Goal: Entertainment & Leisure: Consume media (video, audio)

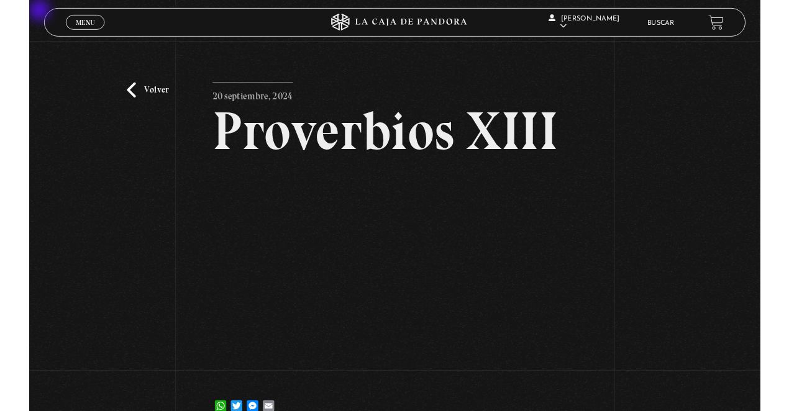
scroll to position [83, 0]
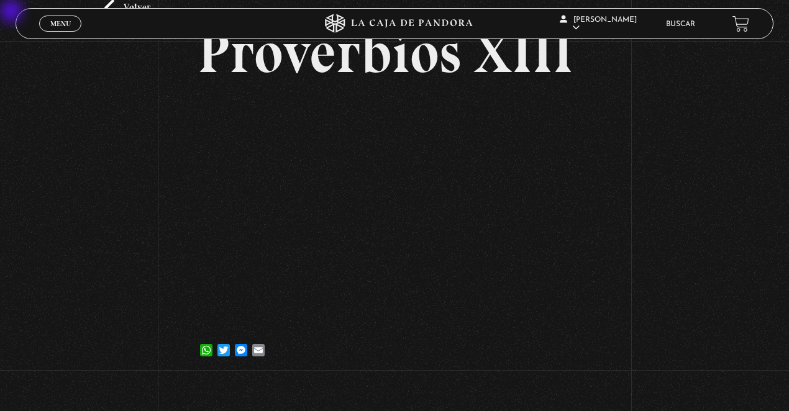
click at [76, 28] on link "Menu Cerrar" at bounding box center [60, 24] width 42 height 16
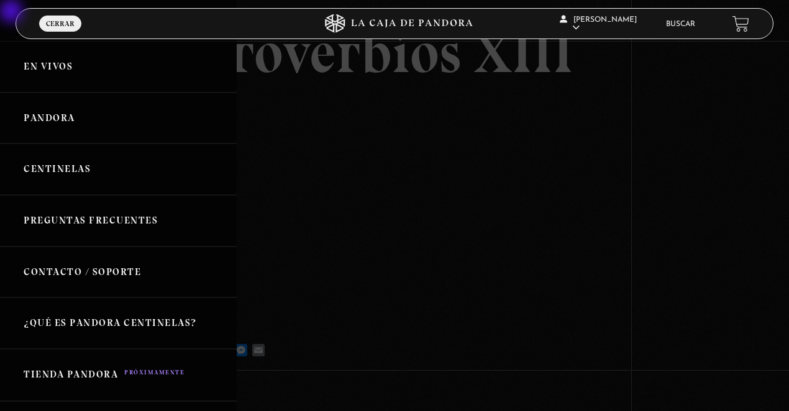
click at [74, 164] on link "Centinelas" at bounding box center [118, 170] width 237 height 52
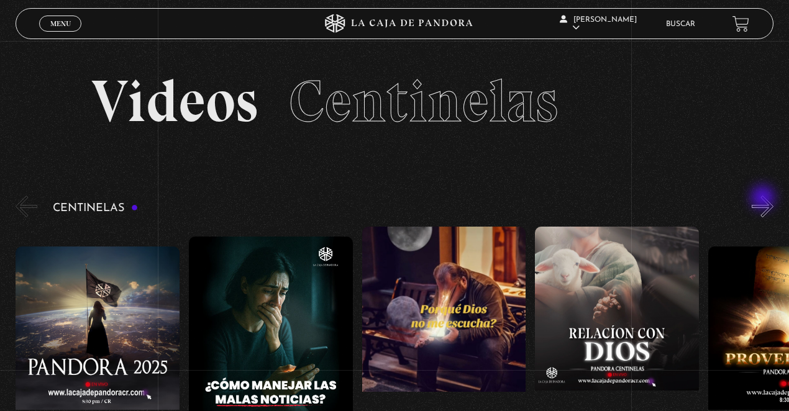
click at [765, 206] on button "»" at bounding box center [763, 207] width 22 height 22
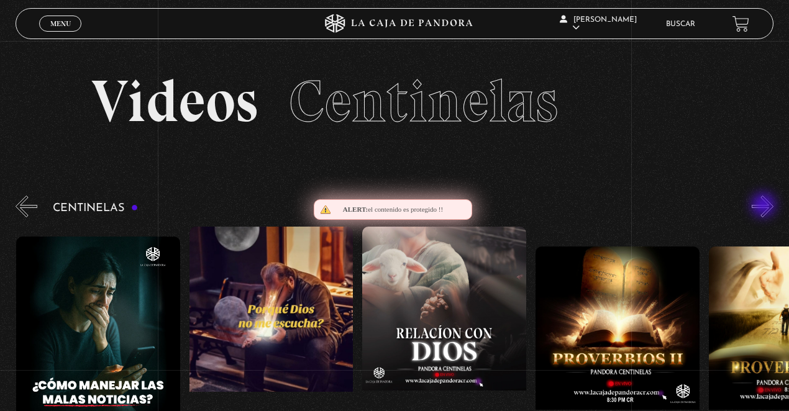
click at [765, 206] on button "»" at bounding box center [763, 207] width 22 height 22
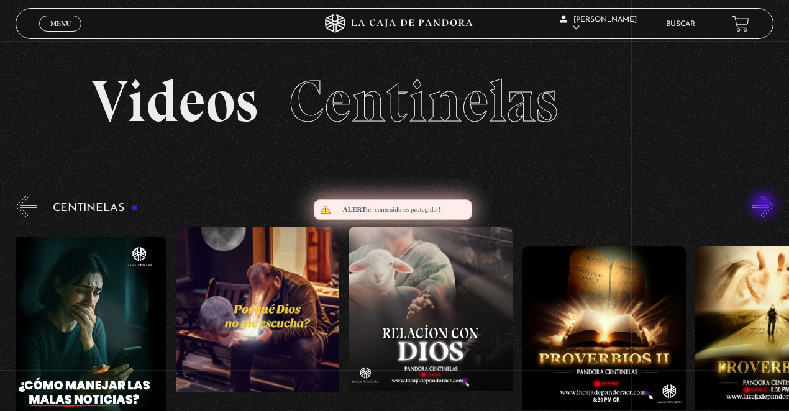
click at [765, 206] on button "»" at bounding box center [763, 207] width 22 height 22
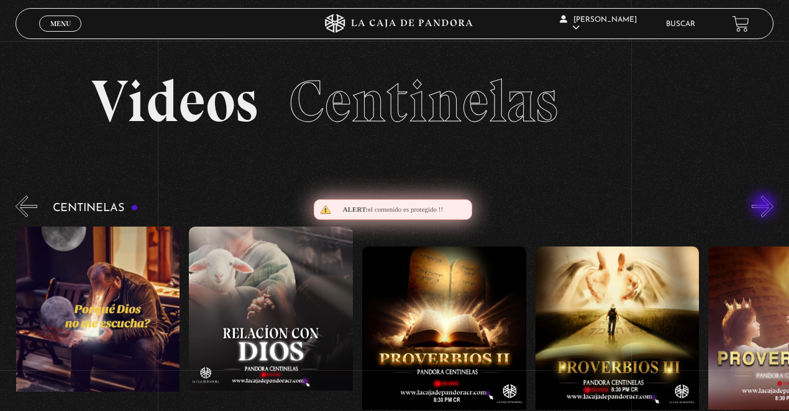
click at [765, 206] on button "»" at bounding box center [763, 207] width 22 height 22
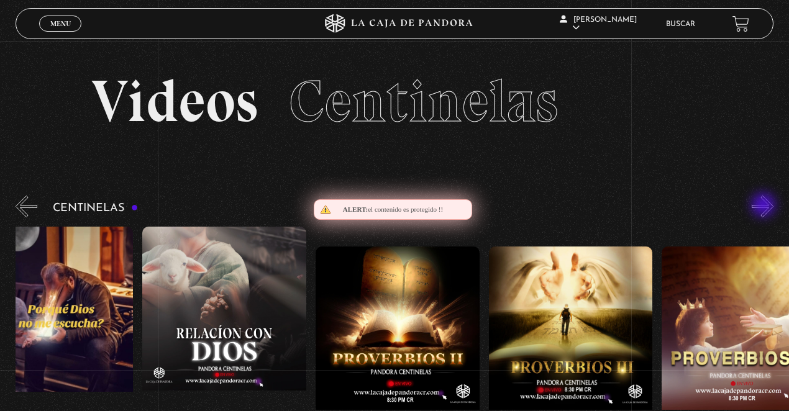
click at [765, 206] on button "»" at bounding box center [763, 207] width 22 height 22
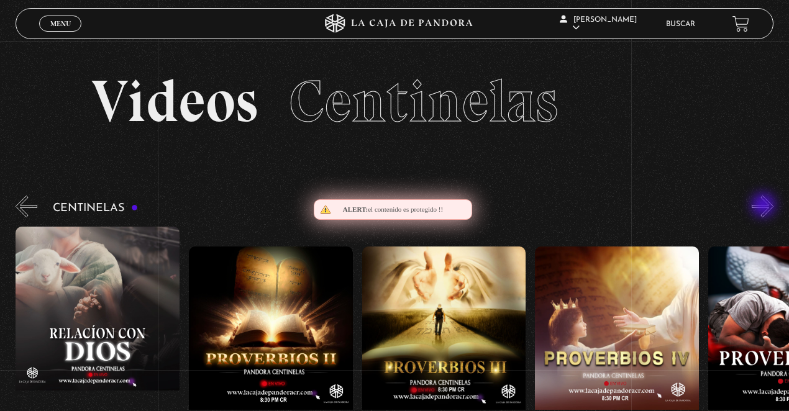
click at [765, 206] on button "»" at bounding box center [763, 207] width 22 height 22
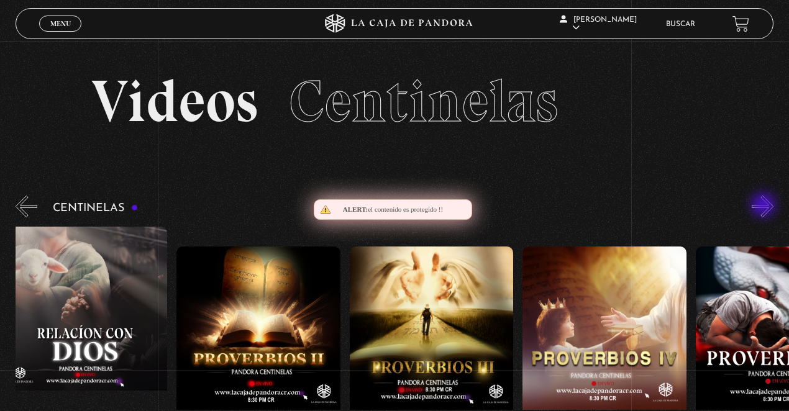
click at [765, 206] on button "»" at bounding box center [763, 207] width 22 height 22
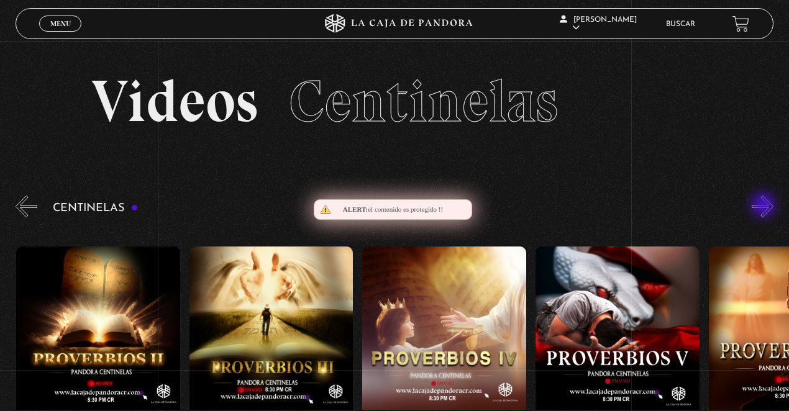
click at [765, 206] on button "»" at bounding box center [763, 207] width 22 height 22
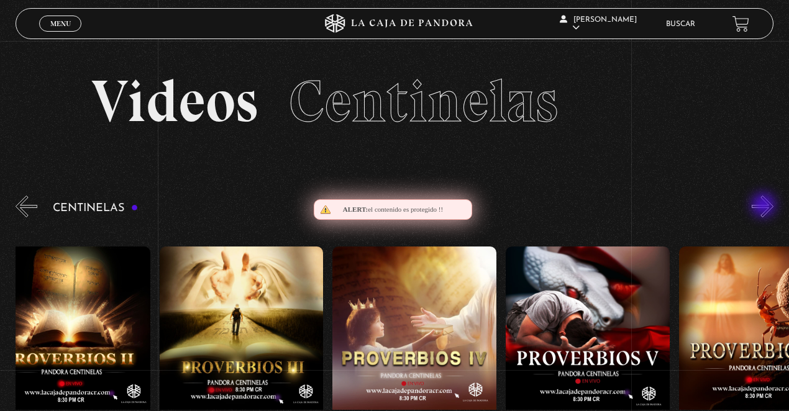
click at [765, 206] on button "»" at bounding box center [763, 207] width 22 height 22
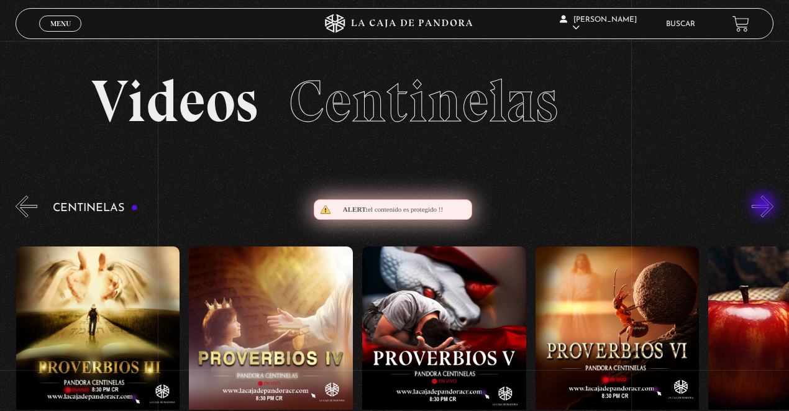
click at [765, 206] on button "»" at bounding box center [763, 207] width 22 height 22
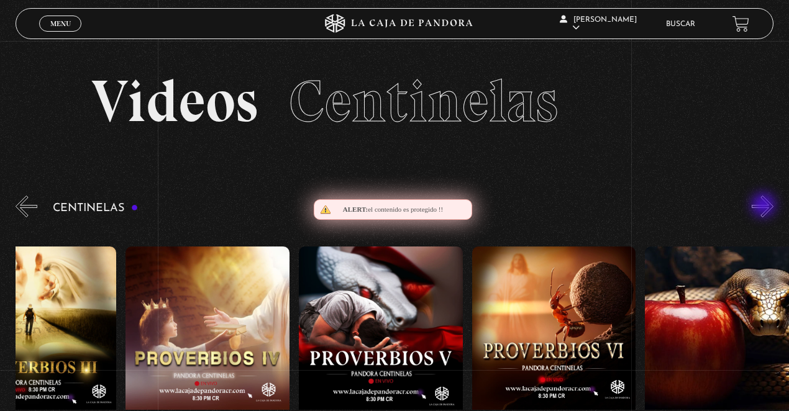
click at [765, 206] on button "»" at bounding box center [763, 207] width 22 height 22
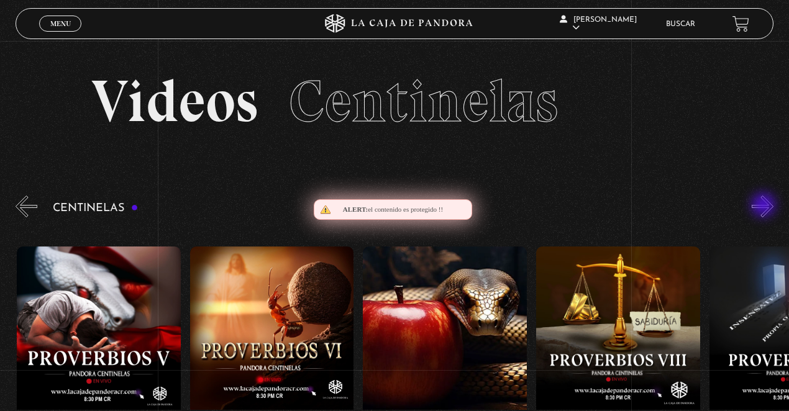
click at [765, 206] on button "»" at bounding box center [763, 207] width 22 height 22
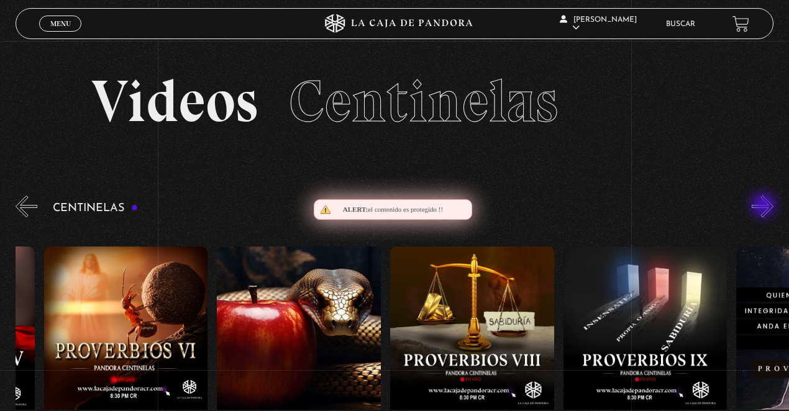
click at [765, 206] on button "»" at bounding box center [763, 207] width 22 height 22
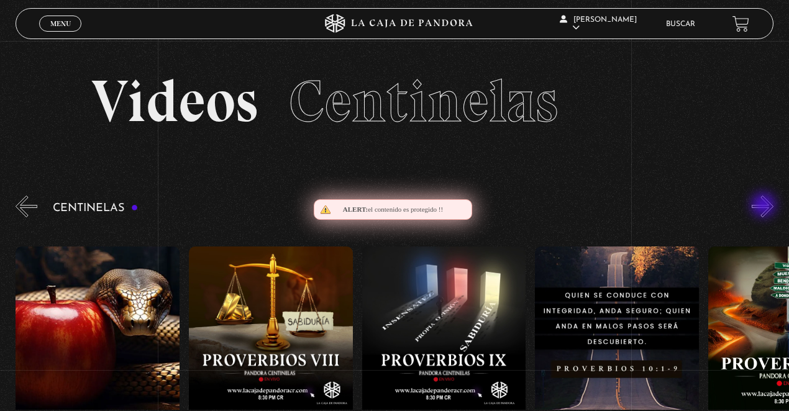
click at [765, 206] on button "»" at bounding box center [763, 207] width 22 height 22
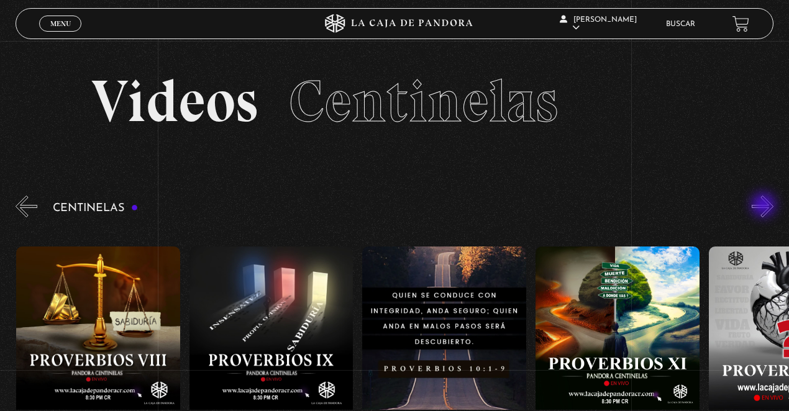
scroll to position [0, 1732]
click at [765, 206] on button "»" at bounding box center [763, 207] width 22 height 22
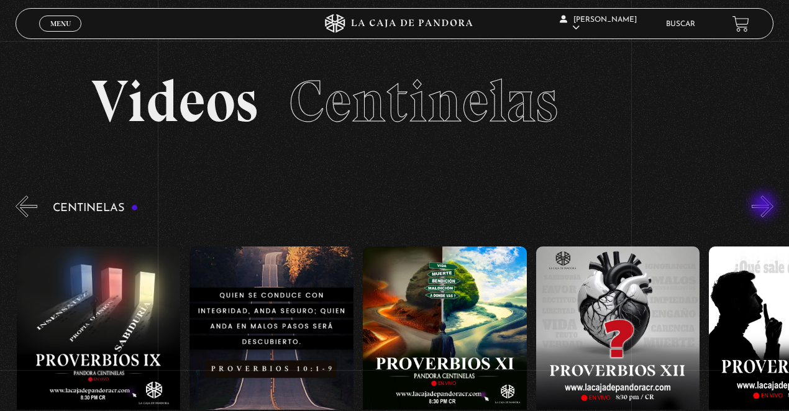
scroll to position [0, 1905]
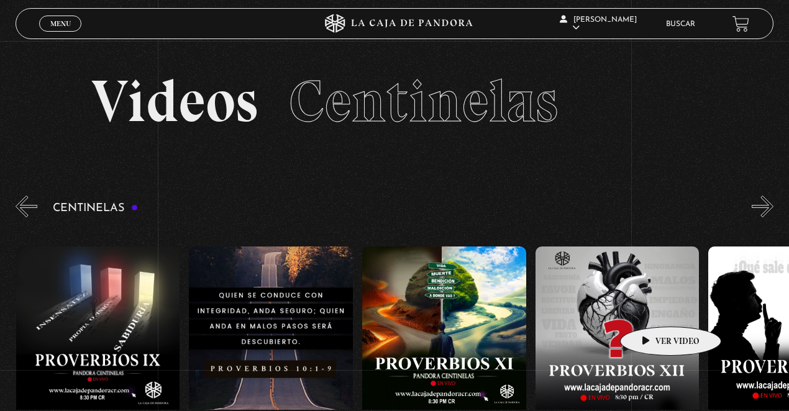
click at [633, 323] on figure at bounding box center [618, 359] width 164 height 224
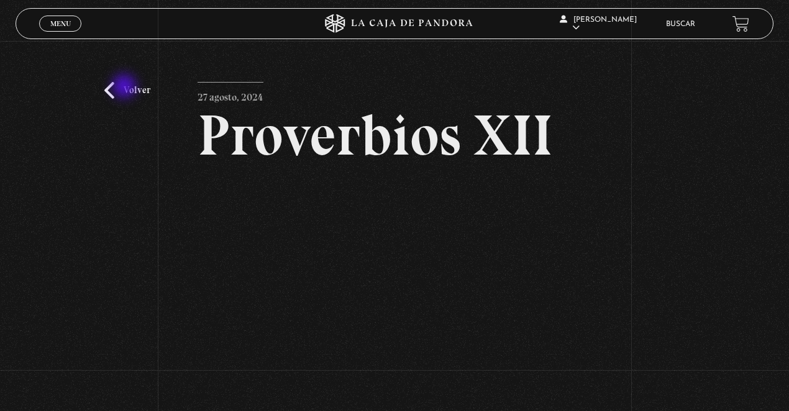
click at [126, 88] on link "Volver" at bounding box center [127, 90] width 46 height 17
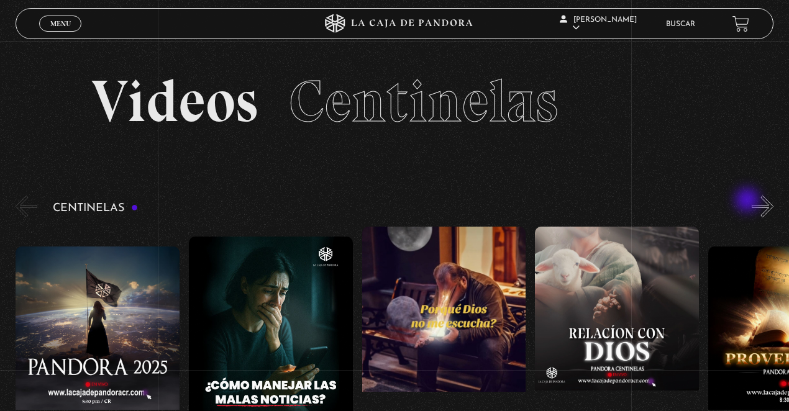
click at [773, 205] on button "»" at bounding box center [763, 207] width 22 height 22
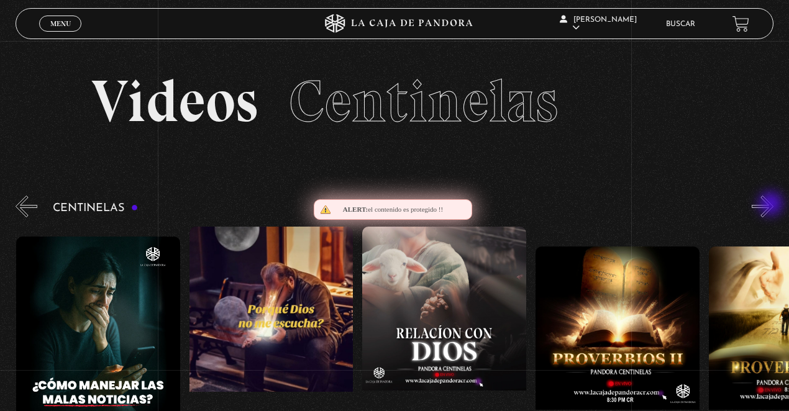
click at [773, 205] on button "»" at bounding box center [763, 207] width 22 height 22
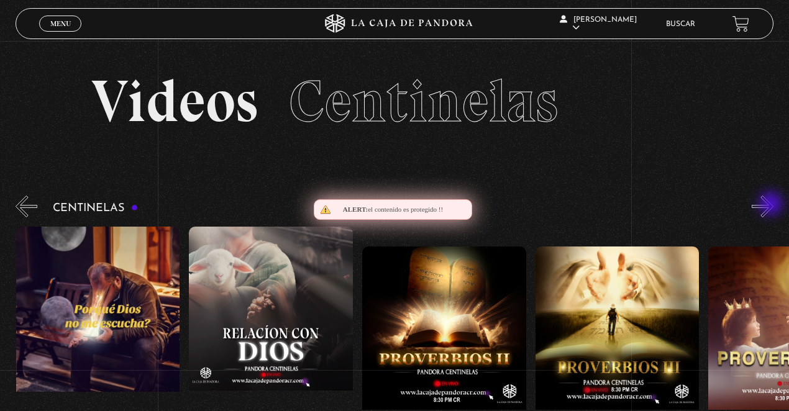
click at [773, 205] on button "»" at bounding box center [763, 207] width 22 height 22
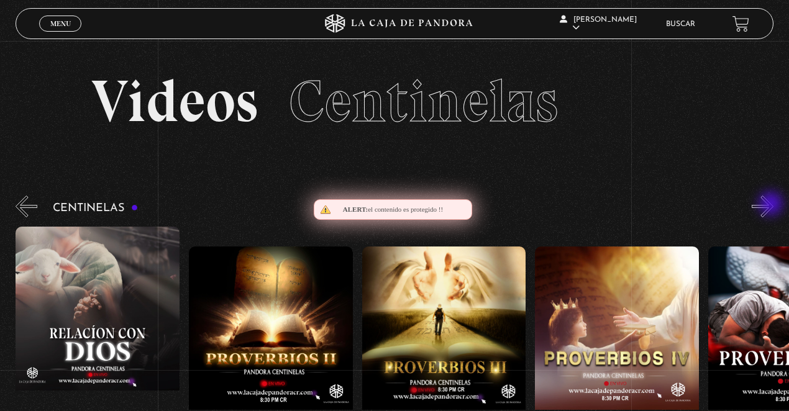
click at [773, 205] on button "»" at bounding box center [763, 207] width 22 height 22
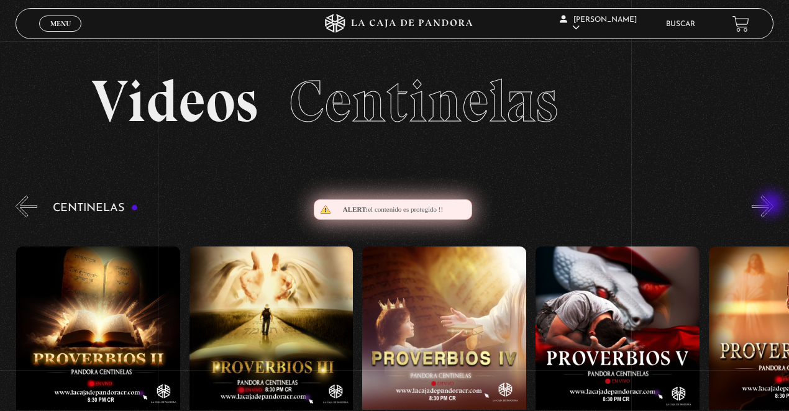
click at [773, 205] on button "»" at bounding box center [763, 207] width 22 height 22
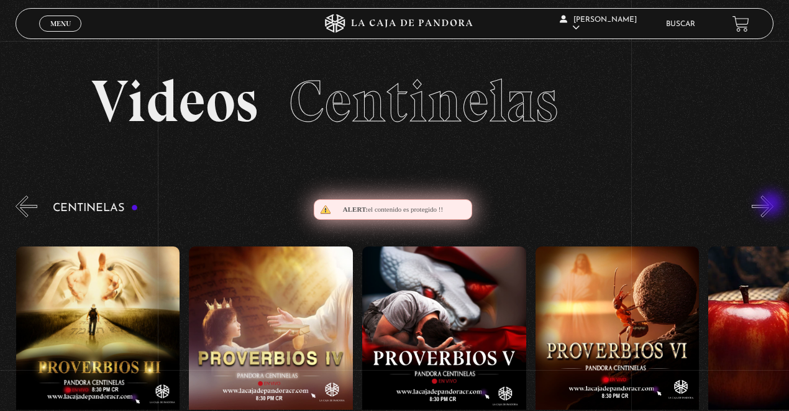
click at [773, 205] on button "»" at bounding box center [763, 207] width 22 height 22
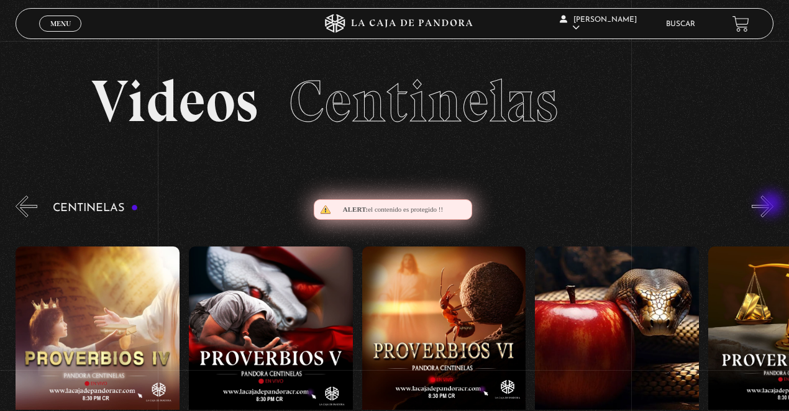
click at [773, 205] on button "»" at bounding box center [763, 207] width 22 height 22
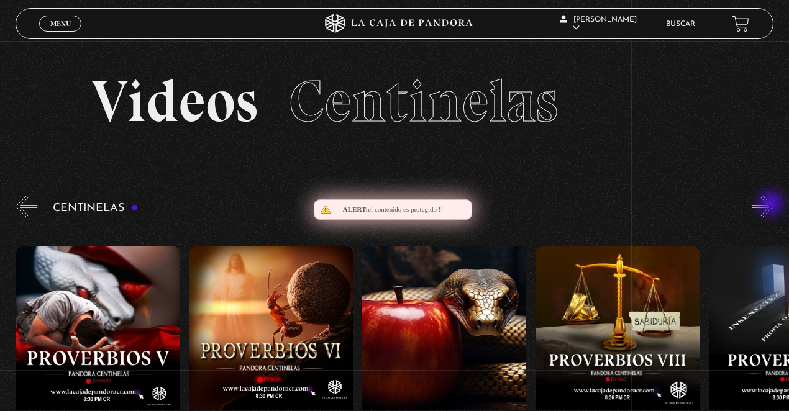
click at [773, 205] on button "»" at bounding box center [763, 207] width 22 height 22
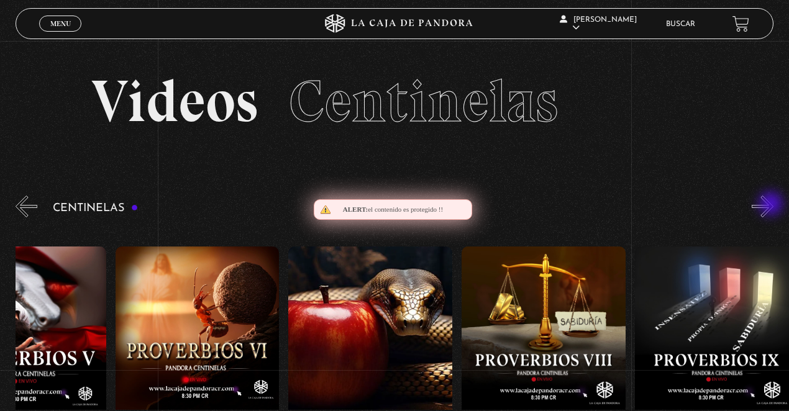
click at [773, 205] on button "»" at bounding box center [763, 207] width 22 height 22
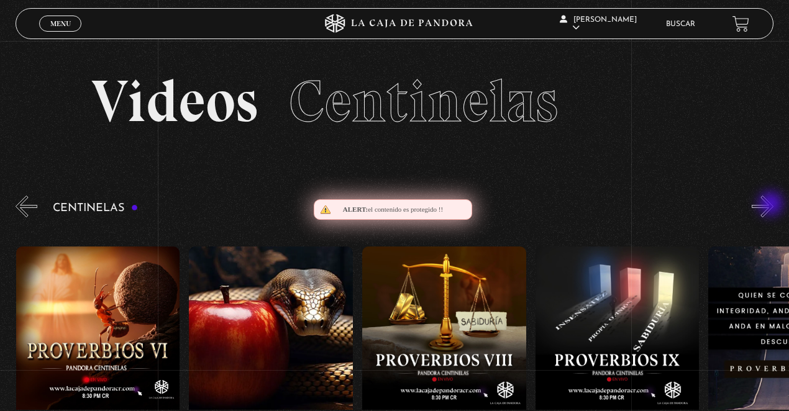
click at [773, 205] on button "»" at bounding box center [763, 207] width 22 height 22
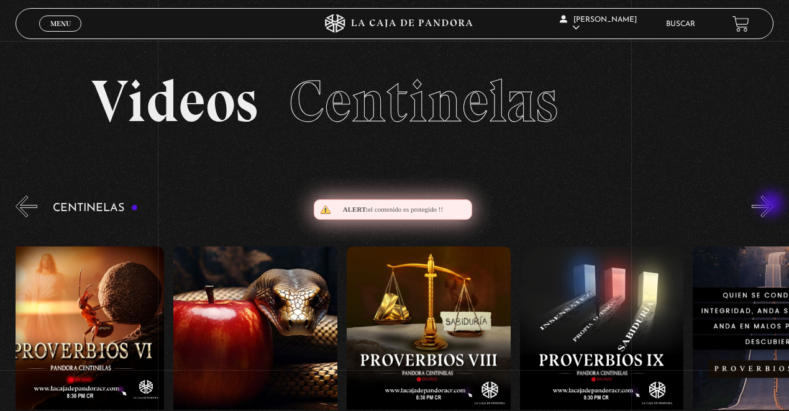
click at [773, 205] on button "»" at bounding box center [763, 207] width 22 height 22
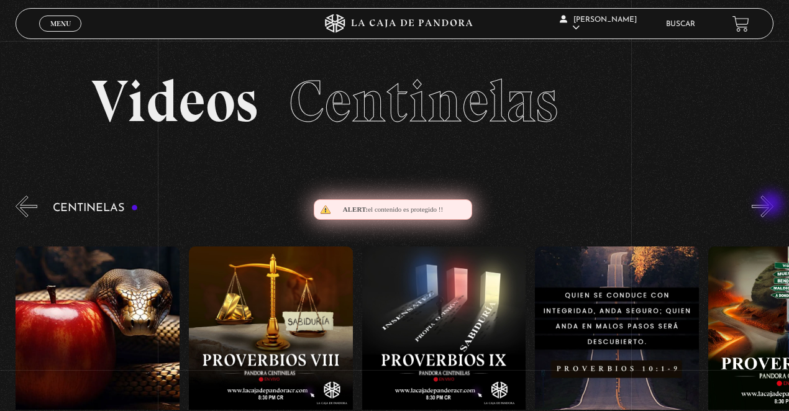
click at [773, 205] on button "»" at bounding box center [763, 207] width 22 height 22
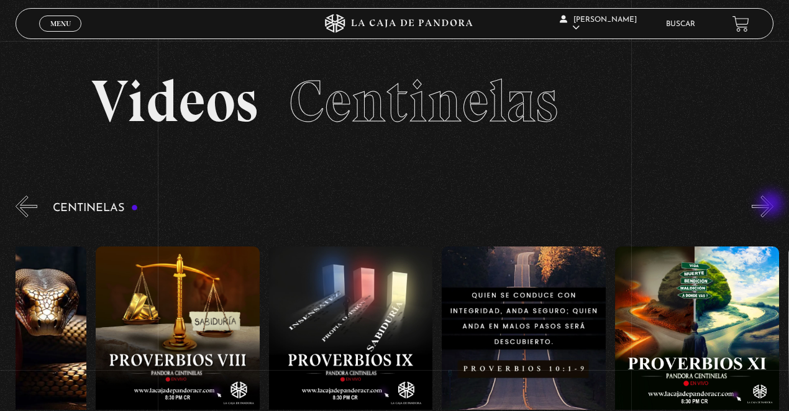
click at [773, 205] on button "»" at bounding box center [763, 207] width 22 height 22
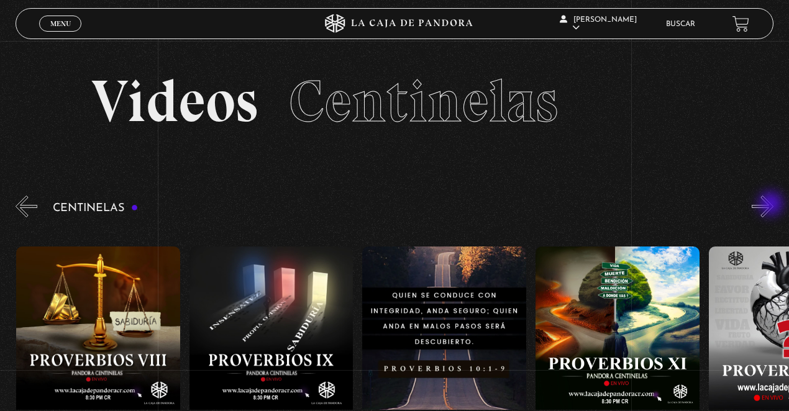
click at [773, 205] on button "»" at bounding box center [763, 207] width 22 height 22
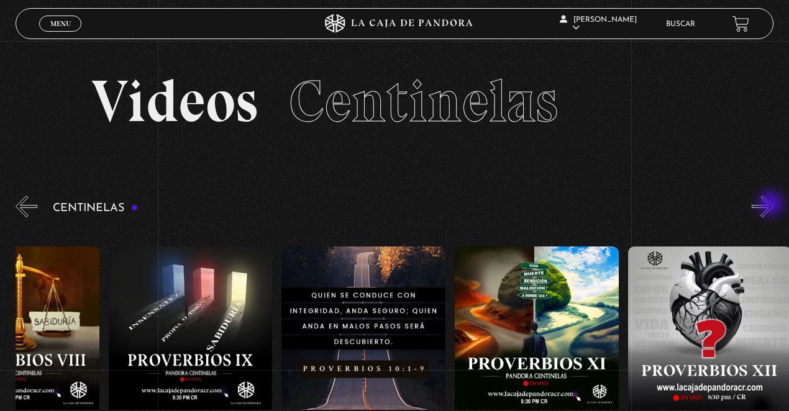
click at [773, 205] on button "»" at bounding box center [763, 207] width 22 height 22
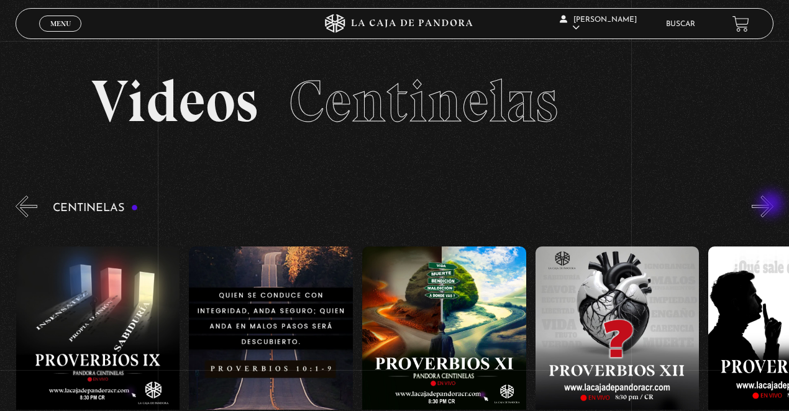
click at [773, 205] on button "»" at bounding box center [763, 207] width 22 height 22
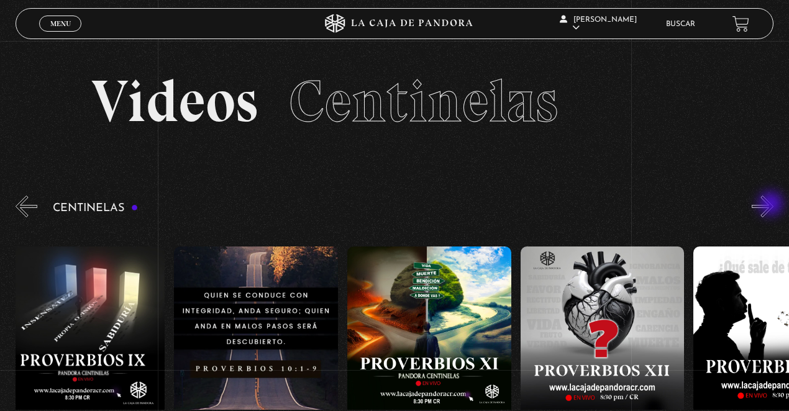
click at [773, 205] on button "»" at bounding box center [763, 207] width 22 height 22
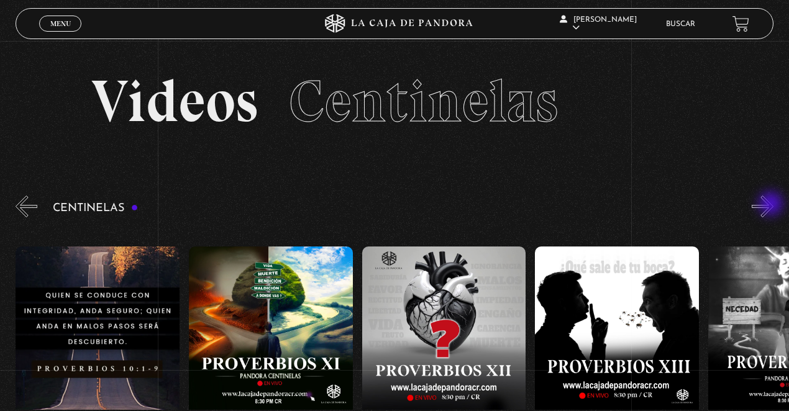
click at [773, 205] on button "»" at bounding box center [763, 207] width 22 height 22
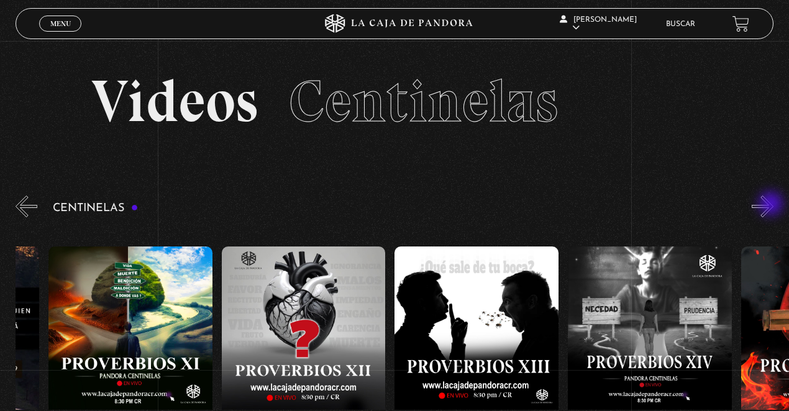
click at [773, 205] on button "»" at bounding box center [763, 207] width 22 height 22
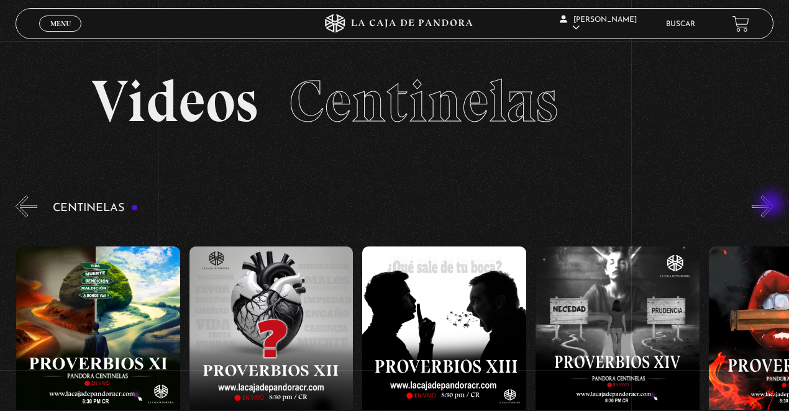
click at [773, 205] on button "»" at bounding box center [763, 207] width 22 height 22
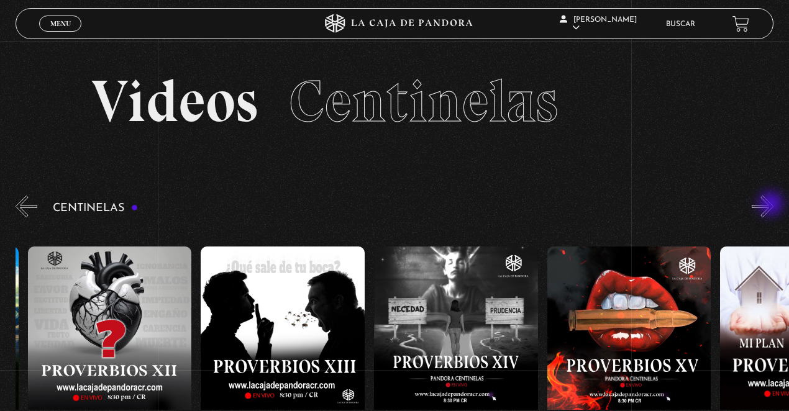
click at [773, 205] on button "»" at bounding box center [763, 207] width 22 height 22
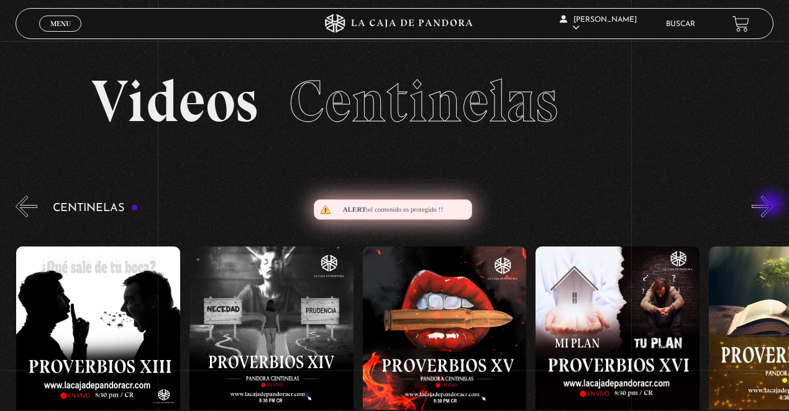
click at [773, 205] on button "»" at bounding box center [763, 207] width 22 height 22
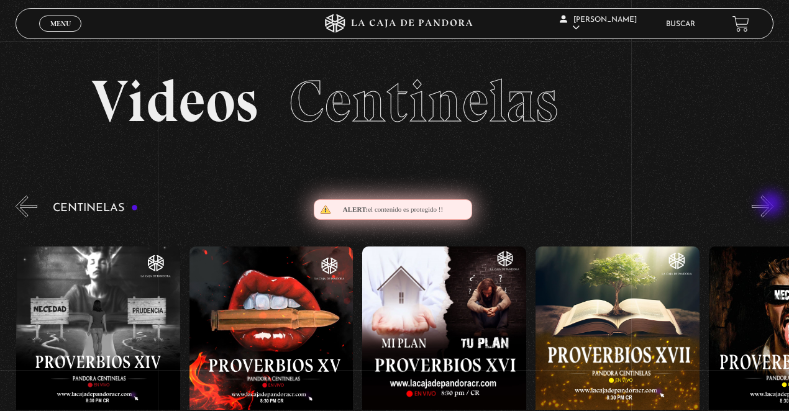
click at [773, 205] on button "»" at bounding box center [763, 207] width 22 height 22
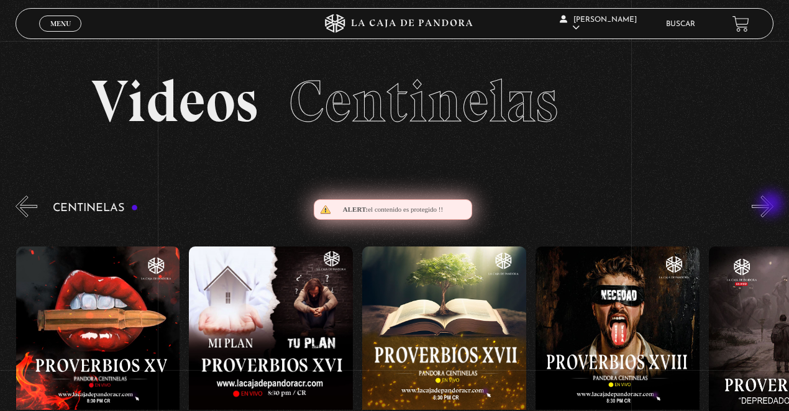
click at [773, 205] on button "»" at bounding box center [763, 207] width 22 height 22
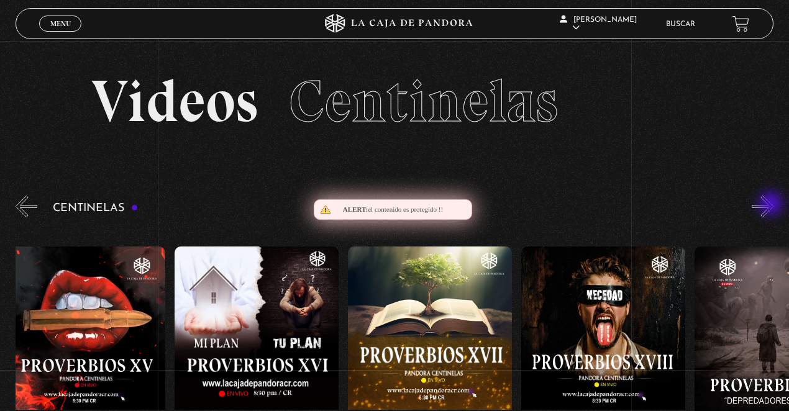
click at [773, 205] on button "»" at bounding box center [763, 207] width 22 height 22
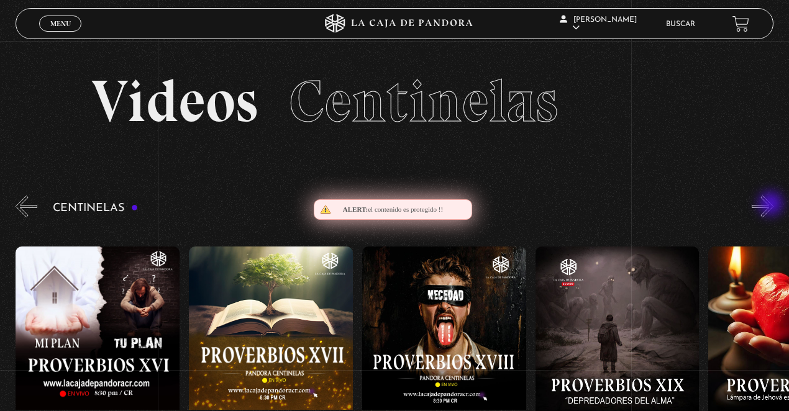
click at [773, 205] on button "»" at bounding box center [763, 207] width 22 height 22
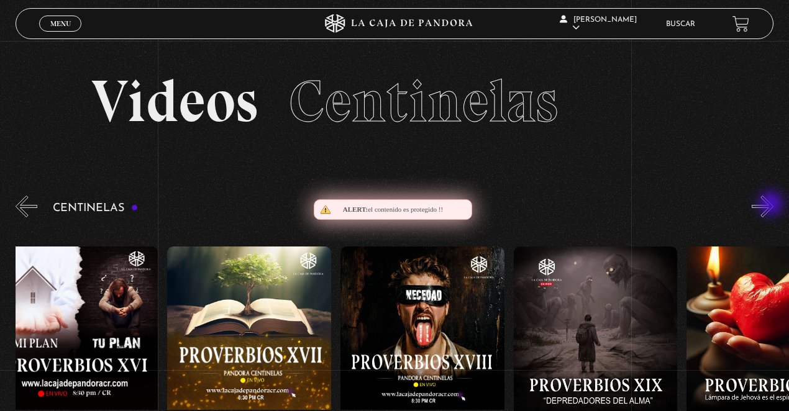
click at [773, 205] on button "»" at bounding box center [763, 207] width 22 height 22
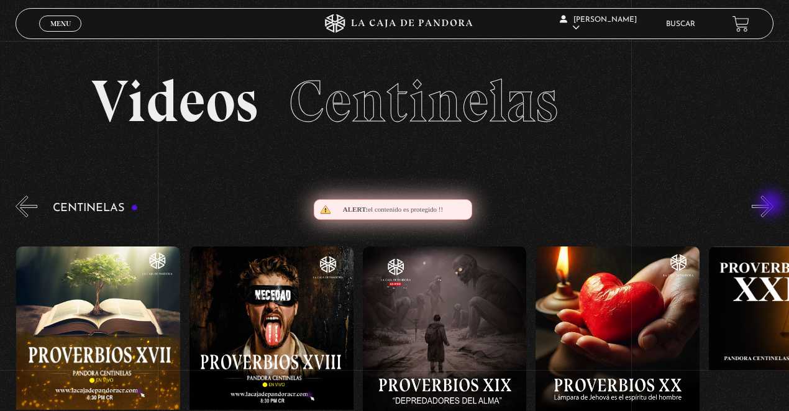
click at [773, 205] on button "»" at bounding box center [763, 207] width 22 height 22
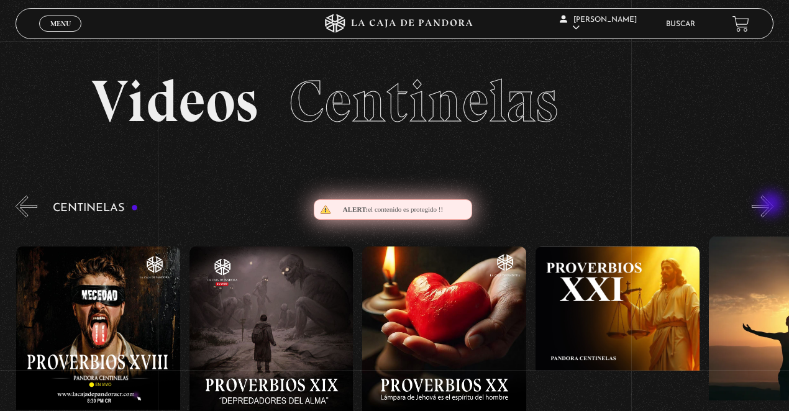
click at [773, 205] on button "»" at bounding box center [763, 207] width 22 height 22
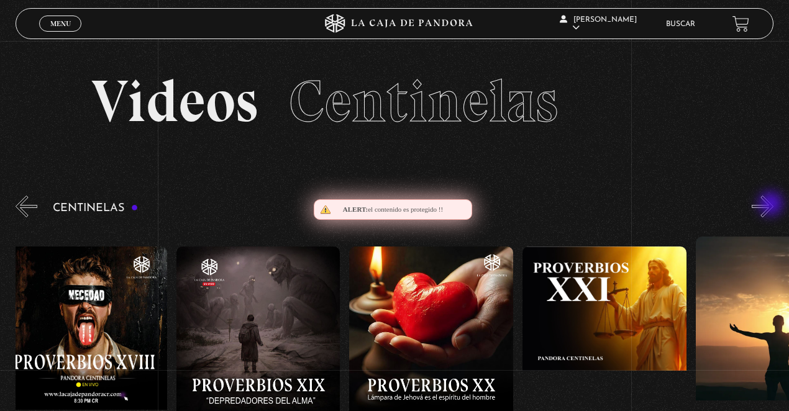
click at [773, 205] on button "»" at bounding box center [763, 207] width 22 height 22
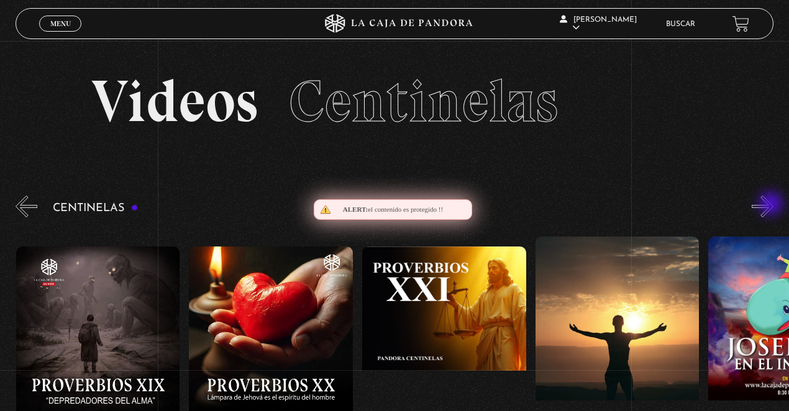
click at [773, 205] on button "»" at bounding box center [763, 207] width 22 height 22
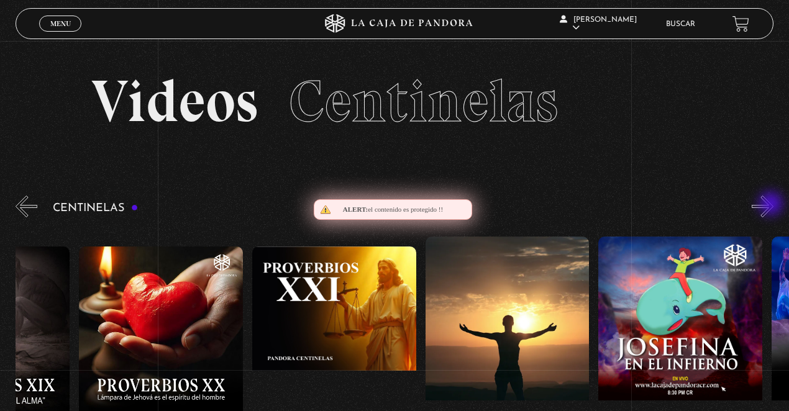
click at [773, 205] on button "»" at bounding box center [763, 207] width 22 height 22
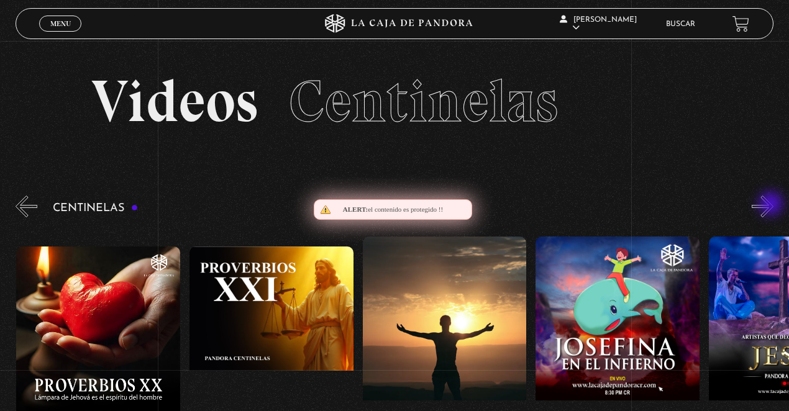
click at [773, 205] on button "»" at bounding box center [763, 207] width 22 height 22
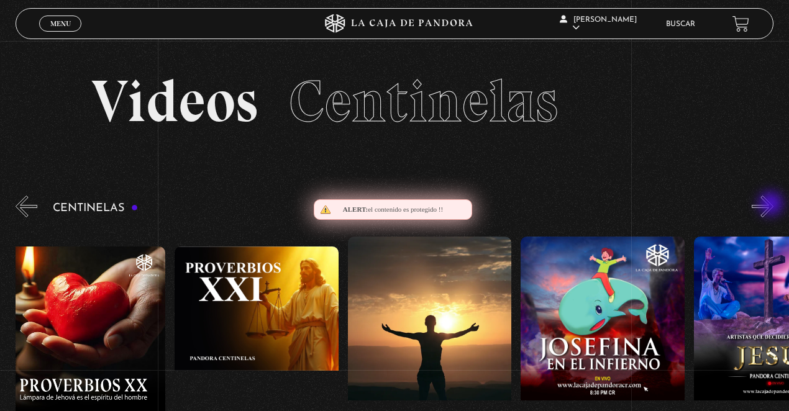
click at [773, 205] on button "»" at bounding box center [763, 207] width 22 height 22
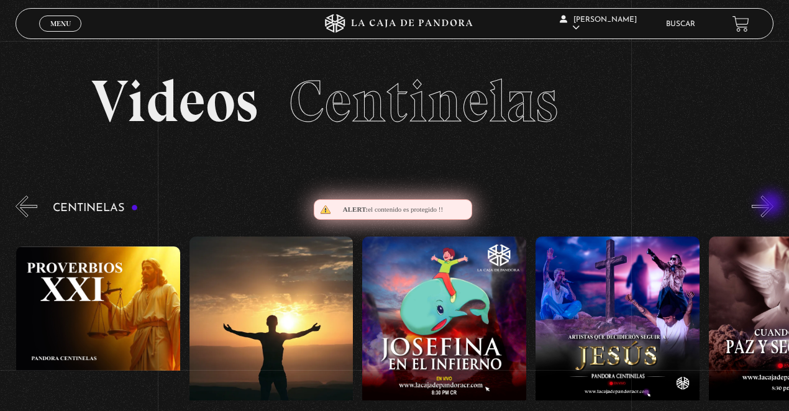
click at [773, 205] on button "»" at bounding box center [763, 207] width 22 height 22
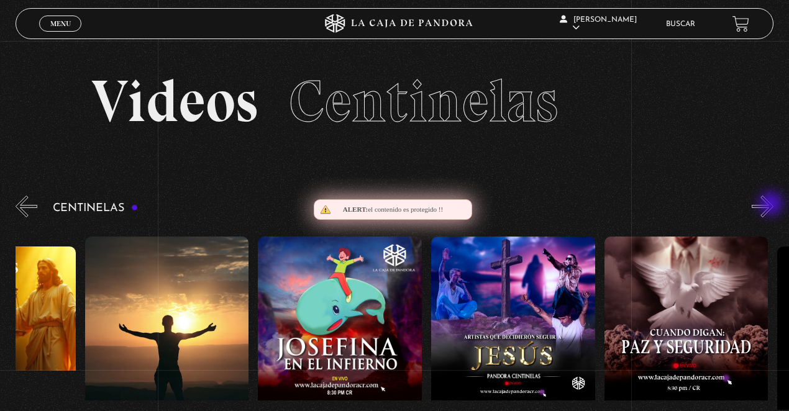
click at [773, 205] on button "»" at bounding box center [763, 207] width 22 height 22
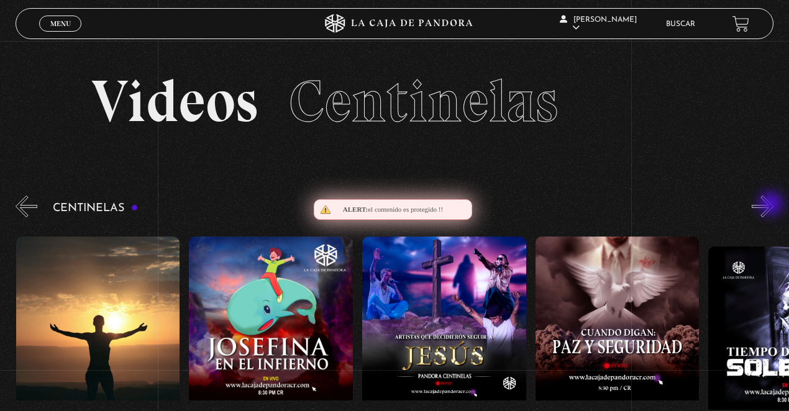
click at [773, 205] on button "»" at bounding box center [763, 207] width 22 height 22
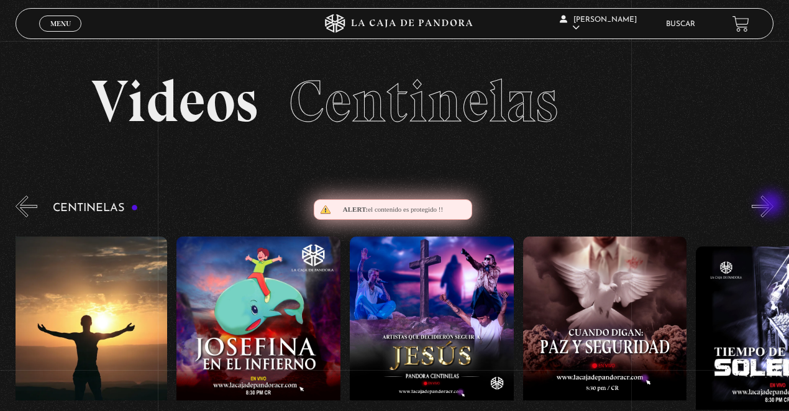
click at [773, 205] on button "»" at bounding box center [763, 207] width 22 height 22
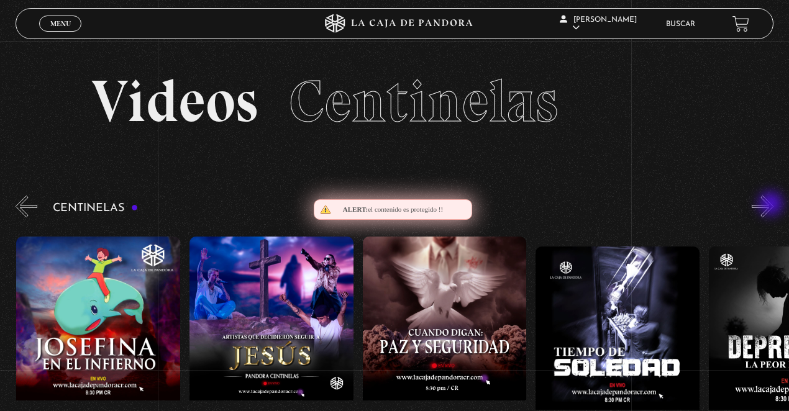
click at [773, 205] on button "»" at bounding box center [763, 207] width 22 height 22
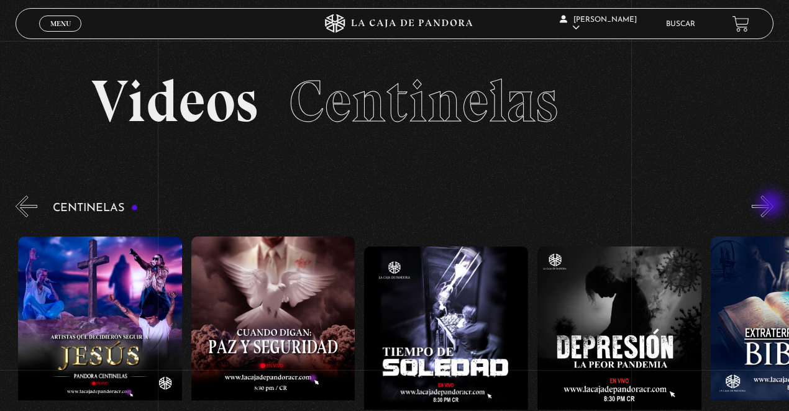
click at [773, 205] on button "»" at bounding box center [763, 207] width 22 height 22
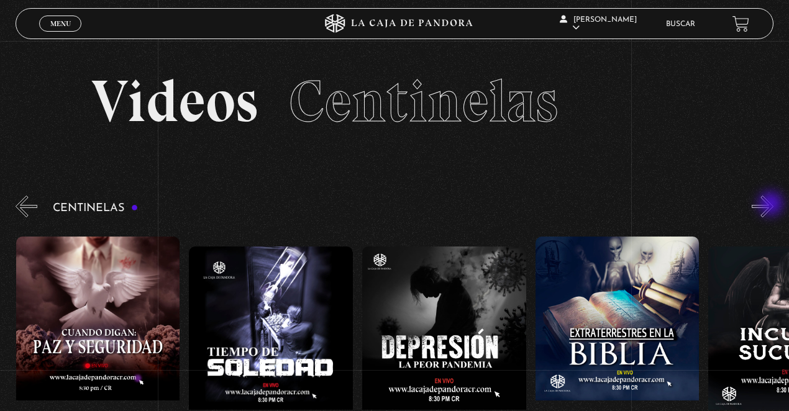
click at [773, 205] on button "»" at bounding box center [763, 207] width 22 height 22
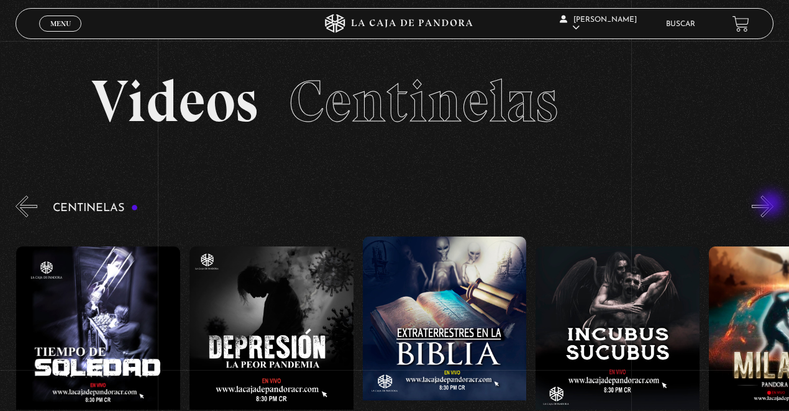
click at [773, 205] on button "»" at bounding box center [763, 207] width 22 height 22
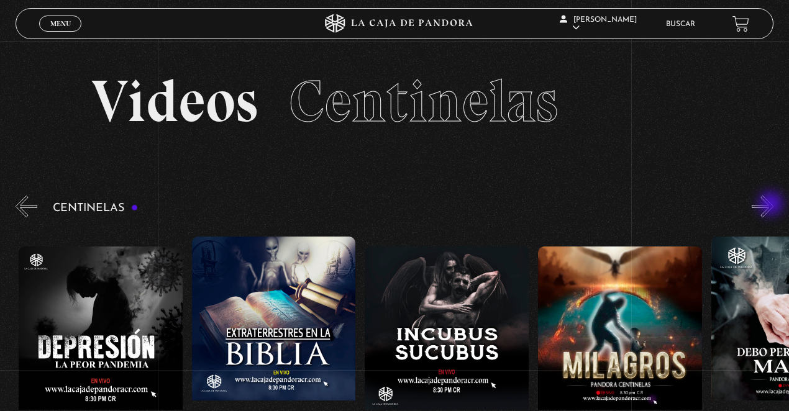
click at [773, 205] on button "»" at bounding box center [763, 207] width 22 height 22
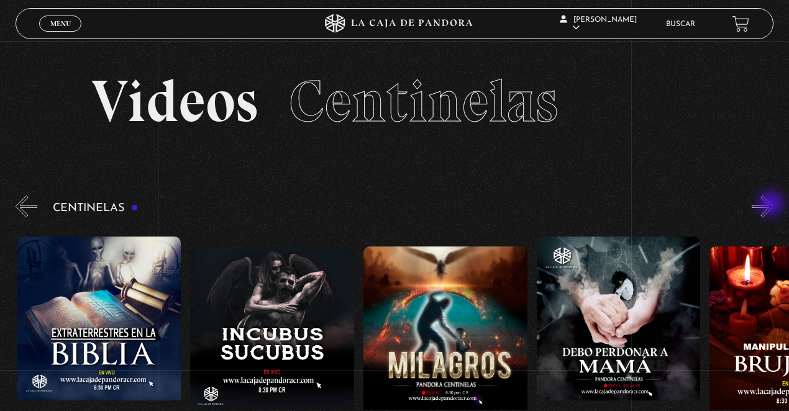
click at [773, 205] on button "»" at bounding box center [763, 207] width 22 height 22
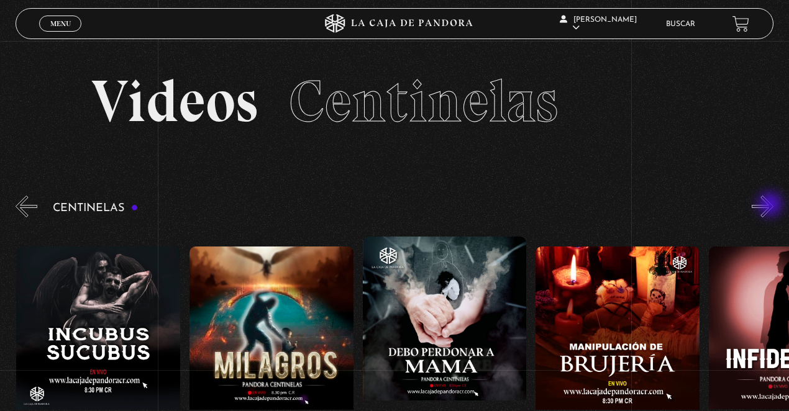
scroll to position [0, 5369]
click at [451, 311] on figure at bounding box center [445, 349] width 164 height 224
click at [460, 293] on figure at bounding box center [445, 349] width 164 height 224
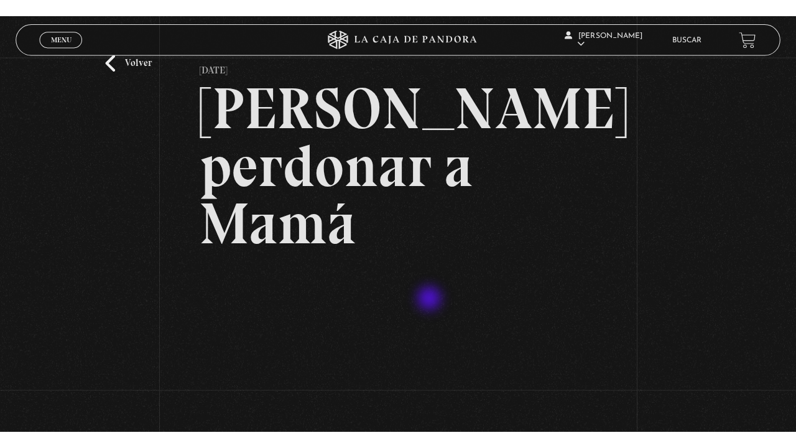
scroll to position [83, 0]
